Goal: Task Accomplishment & Management: Manage account settings

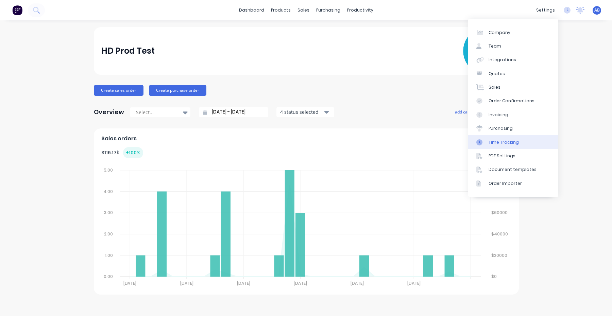
click at [508, 144] on div "Time Tracking" at bounding box center [503, 142] width 30 height 6
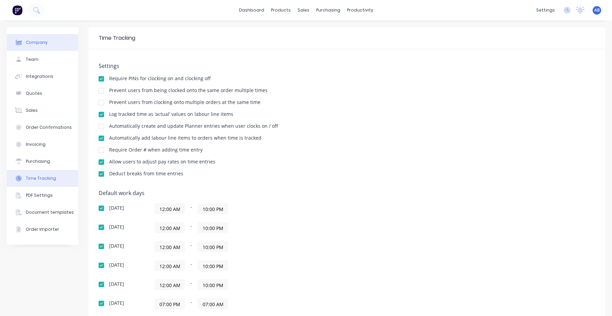
click at [45, 40] on div "Company" at bounding box center [37, 42] width 22 height 6
select select "AU"
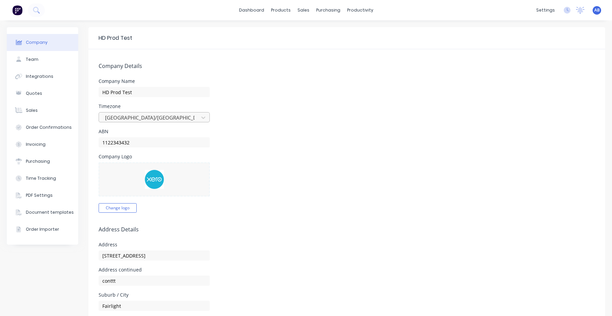
click at [155, 118] on div at bounding box center [149, 118] width 91 height 8
type input "Europe/Lon"
click at [143, 132] on div "Europe/London" at bounding box center [154, 132] width 111 height 13
click at [271, 144] on div "ABN 1122343432" at bounding box center [347, 138] width 496 height 18
click at [592, 9] on div "settings No new notifications Mark all as read Aimon mentioned you in a message…" at bounding box center [572, 10] width 79 height 10
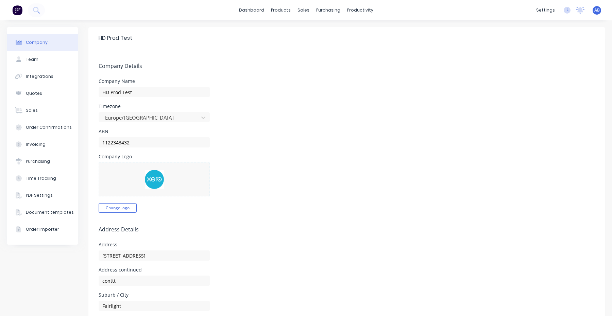
click at [600, 10] on div "AB HD Prod Test Aimon Bio Administrator Profile Sign out" at bounding box center [596, 10] width 8 height 8
click at [597, 10] on span "AB" at bounding box center [596, 10] width 5 height 6
click at [531, 72] on div "Profile" at bounding box center [537, 72] width 14 height 6
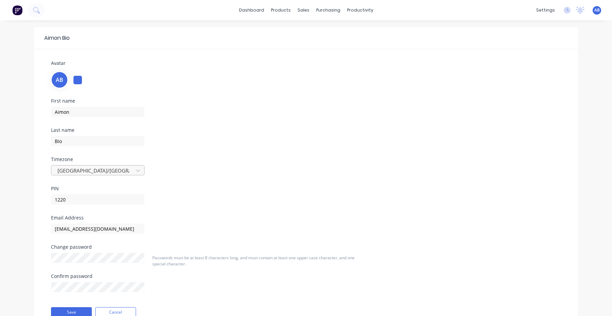
click at [109, 171] on div at bounding box center [93, 171] width 73 height 8
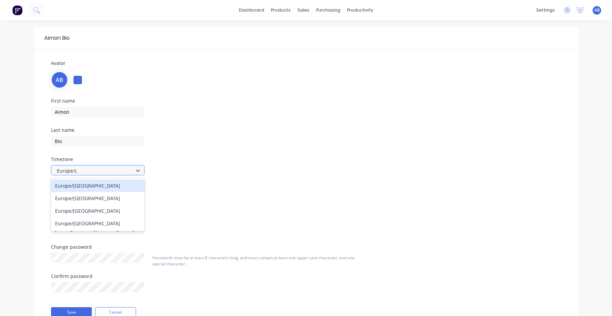
type input "Europe/Lo"
click at [76, 186] on div "Europe/[GEOGRAPHIC_DATA]" at bounding box center [97, 185] width 93 height 13
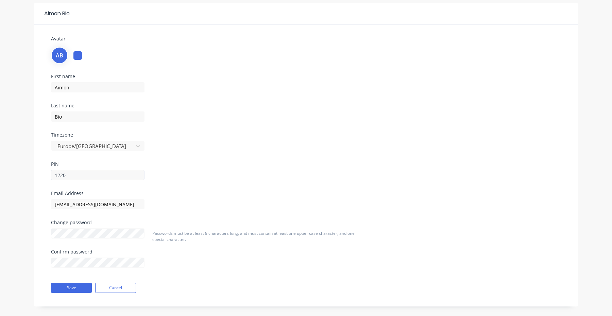
scroll to position [32, 0]
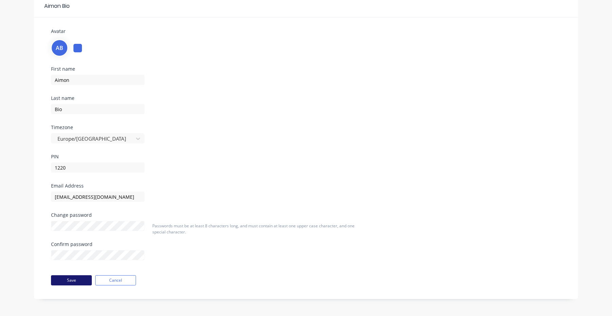
click at [73, 278] on button "Save" at bounding box center [71, 280] width 41 height 10
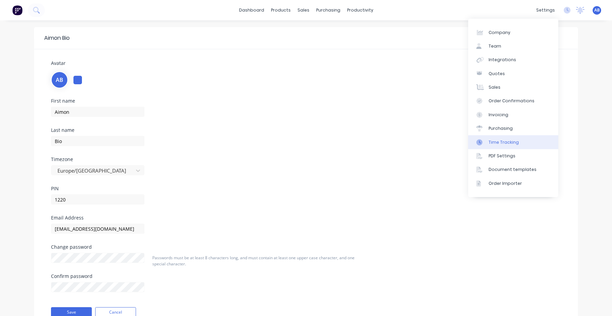
click at [505, 140] on div "Time Tracking" at bounding box center [503, 142] width 30 height 6
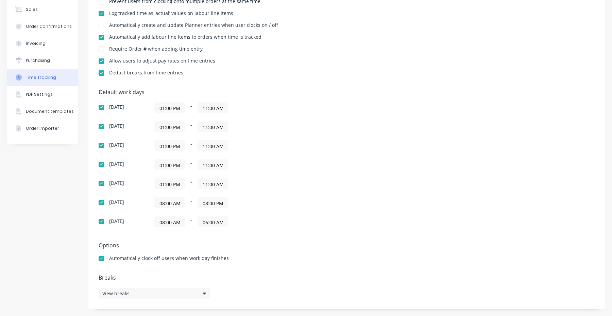
click at [173, 203] on input "08:00 AM" at bounding box center [170, 203] width 30 height 10
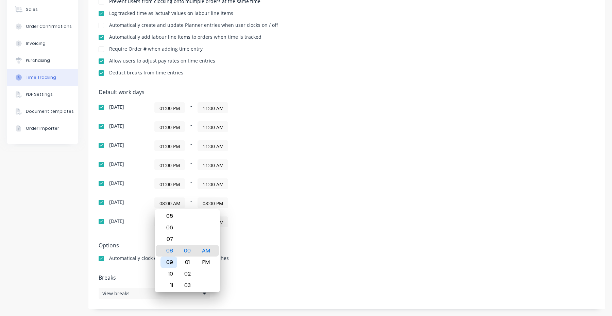
click at [168, 263] on div "09" at bounding box center [168, 263] width 17 height 12
type input "09:00 AM"
click at [258, 220] on div "08:00 AM - 06:00 AM" at bounding box center [239, 222] width 170 height 11
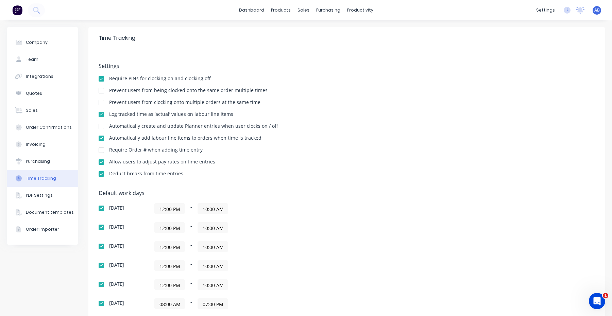
click at [596, 8] on span "AB" at bounding box center [596, 10] width 5 height 6
click at [390, 113] on div "Log tracked time as ‘actual’ values on labour line items" at bounding box center [347, 115] width 496 height 6
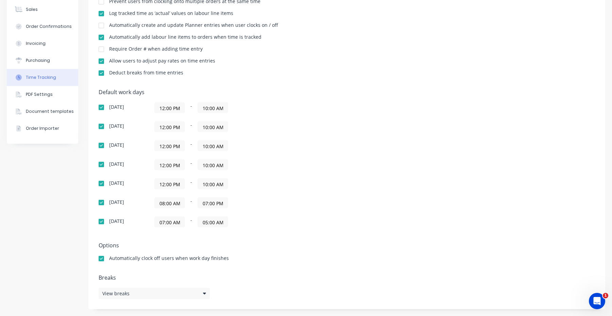
click at [172, 206] on input "08:00 AM" at bounding box center [170, 203] width 30 height 10
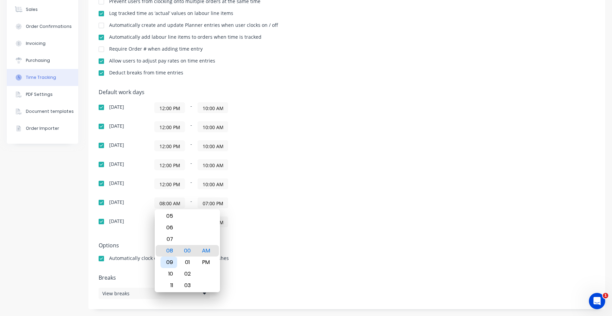
click at [170, 266] on div "09" at bounding box center [168, 263] width 17 height 12
type input "09:00 AM"
click at [265, 235] on div "Default work days Sunday 12:00 PM - 10:00 AM Monday 12:00 PM - 10:00 AM Tuesday…" at bounding box center [347, 162] width 496 height 147
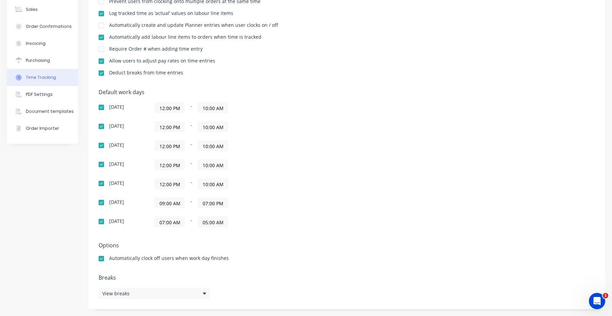
click at [266, 234] on div "Default work days Sunday 12:00 PM - 10:00 AM Monday 12:00 PM - 10:00 AM Tuesday…" at bounding box center [347, 162] width 496 height 147
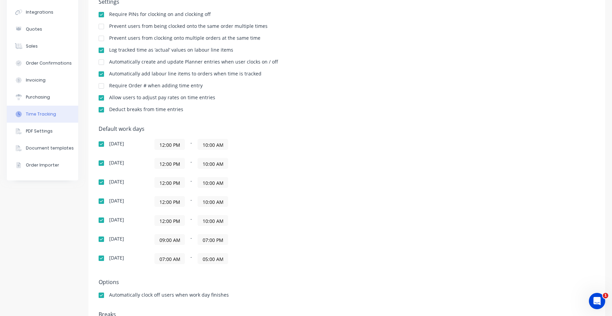
scroll to position [26, 0]
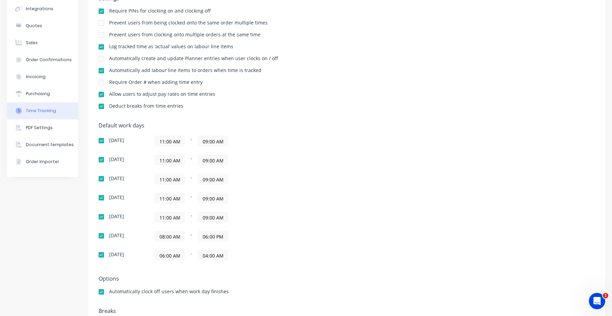
scroll to position [83, 0]
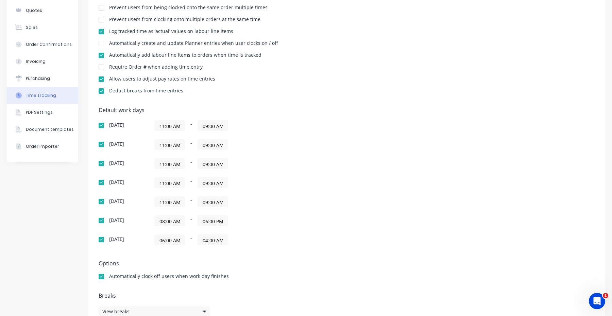
click at [172, 219] on input "08:00 AM" at bounding box center [170, 221] width 30 height 10
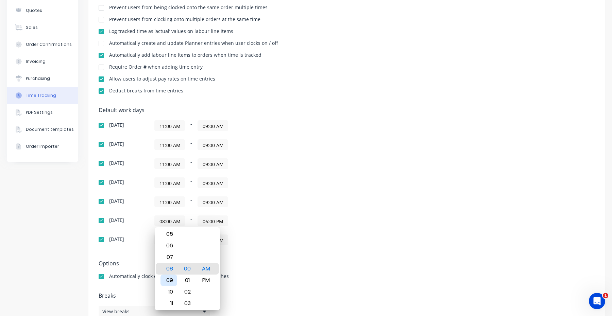
click at [173, 283] on div "09" at bounding box center [168, 281] width 17 height 12
type input "09:00 AM"
click at [278, 253] on div "Default work days [DATE] 11:00 AM - 09:00 AM [DATE] 11:00 AM - 09:00 AM [DATE] …" at bounding box center [347, 180] width 496 height 147
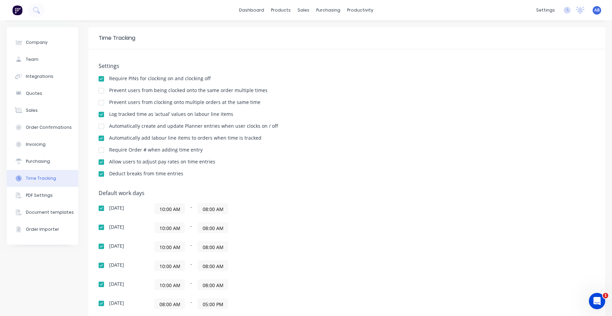
click at [595, 11] on span "AB" at bounding box center [596, 10] width 5 height 6
click at [41, 44] on div "Company" at bounding box center [37, 42] width 22 height 6
select select "AU"
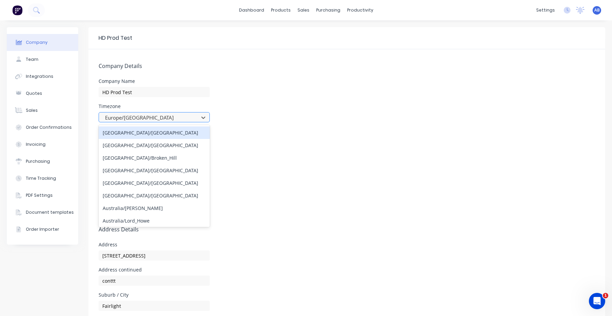
click at [142, 119] on div at bounding box center [149, 118] width 91 height 8
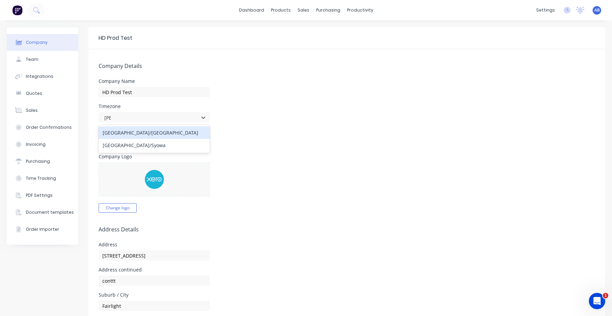
type input "Sydn"
click at [144, 132] on div "[GEOGRAPHIC_DATA]/[GEOGRAPHIC_DATA]" at bounding box center [154, 132] width 111 height 13
click at [600, 8] on div "AB HD Prod Test Aimon Bio Administrator Profile Sign out" at bounding box center [596, 10] width 8 height 8
click at [594, 11] on span "AB" at bounding box center [596, 10] width 5 height 6
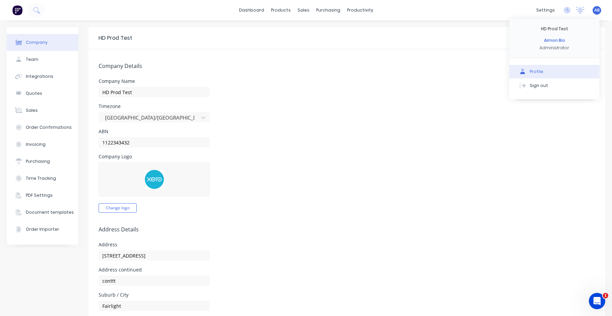
click at [532, 68] on button "Profile" at bounding box center [554, 72] width 90 height 14
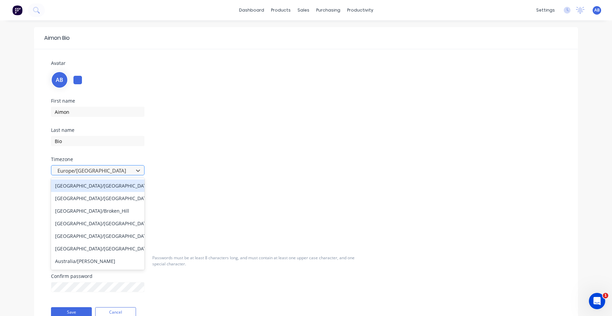
click at [100, 171] on div at bounding box center [93, 171] width 73 height 8
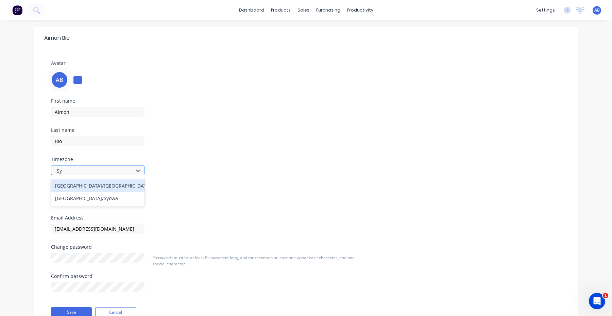
type input "[PERSON_NAME]"
click at [94, 185] on div "[GEOGRAPHIC_DATA]/[GEOGRAPHIC_DATA]" at bounding box center [97, 185] width 93 height 13
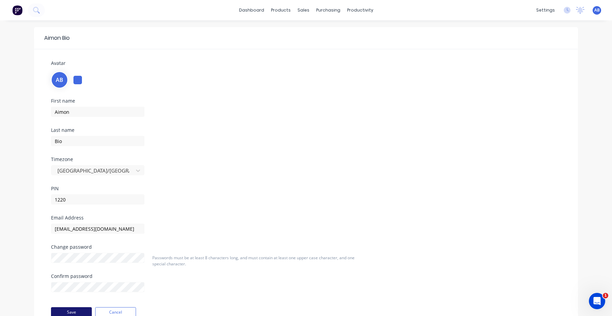
click at [72, 310] on button "Save" at bounding box center [71, 312] width 41 height 10
